Goal: Task Accomplishment & Management: Use online tool/utility

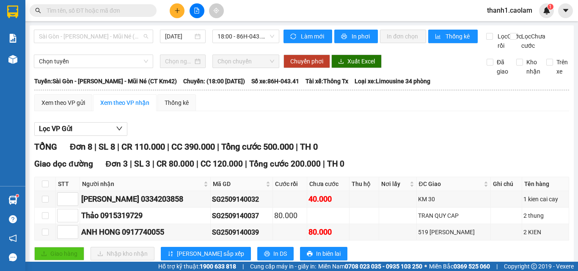
click at [142, 32] on span "Sài Gòn - [PERSON_NAME] - Mũi Né (CT Km42)" at bounding box center [93, 36] width 109 height 13
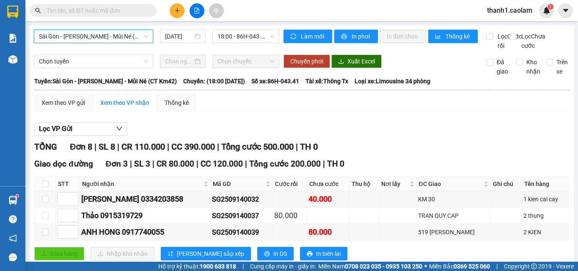
click at [251, 27] on div "[GEOGRAPHIC_DATA] - [PERSON_NAME] - Mũi Né (CT Km42) [GEOGRAPHIC_DATA] - [GEOGR…" at bounding box center [302, 225] width 544 height 401
click at [250, 35] on span "18:00 - 86H-043.41" at bounding box center [246, 36] width 57 height 13
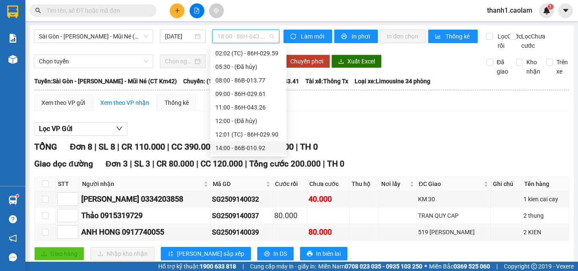
scroll to position [85, 0]
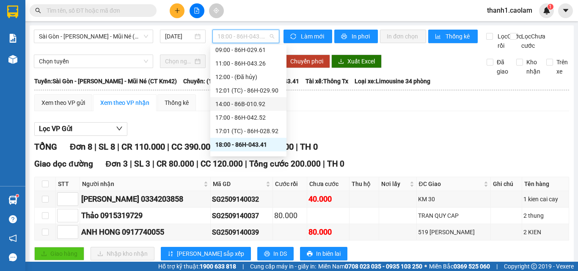
click at [252, 102] on div "14:00 - 86B-010.92" at bounding box center [248, 103] width 66 height 9
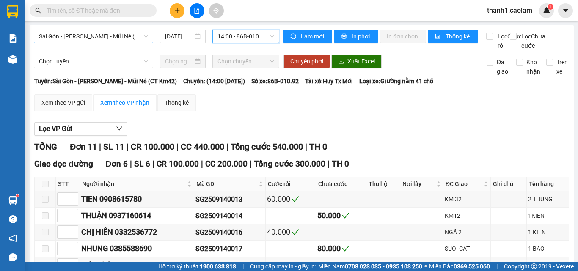
click at [127, 33] on span "Sài Gòn - [PERSON_NAME] - Mũi Né (CT Km42)" at bounding box center [93, 36] width 109 height 13
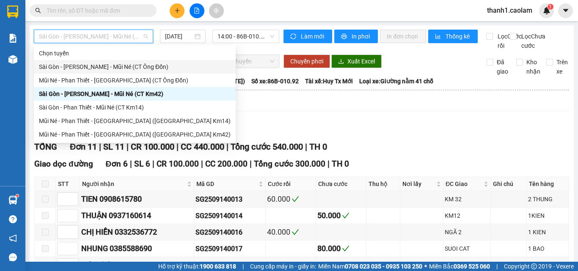
click at [150, 72] on div "Sài Gòn - [PERSON_NAME] - Mũi Né (CT Ông Đồn)" at bounding box center [135, 67] width 202 height 14
type input "[DATE]"
